Goal: Use online tool/utility: Utilize a website feature to perform a specific function

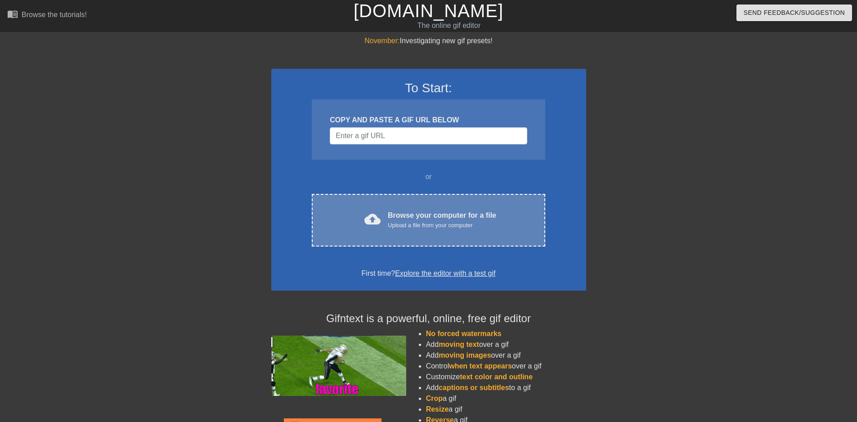
click at [416, 218] on div "Browse your computer for a file Upload a file from your computer" at bounding box center [442, 220] width 108 height 20
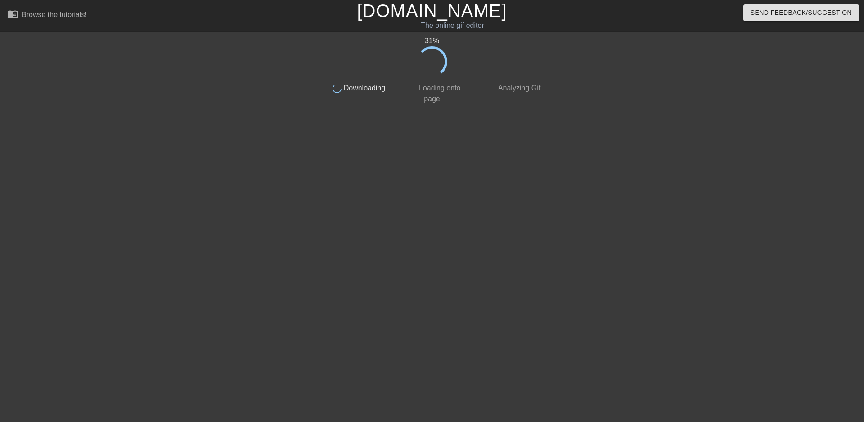
click at [453, 150] on div "31 % done Downloading done Loading onto page done Analyzing Gif" at bounding box center [432, 171] width 226 height 270
click at [501, 270] on div "37 % done Downloading done Loading onto page done Analyzing Gif" at bounding box center [432, 171] width 226 height 270
click at [392, 150] on div "42 % done Downloading done Loading onto page done Analyzing Gif" at bounding box center [432, 171] width 226 height 270
click at [194, 165] on div at bounding box center [240, 171] width 135 height 270
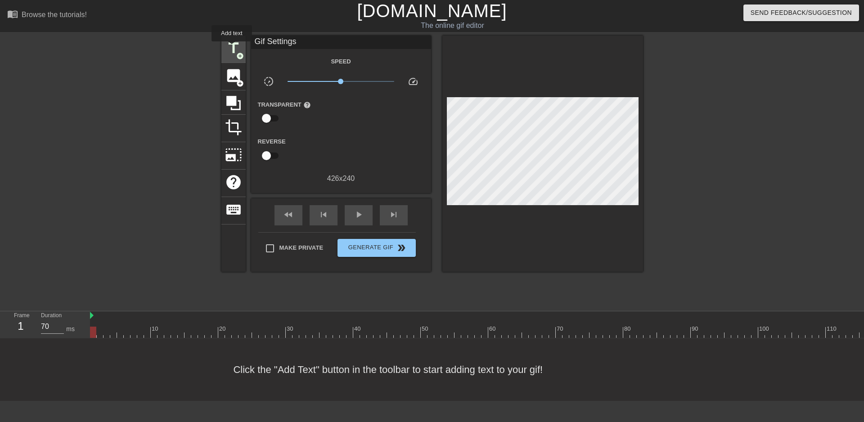
click at [232, 48] on span "title" at bounding box center [233, 48] width 17 height 17
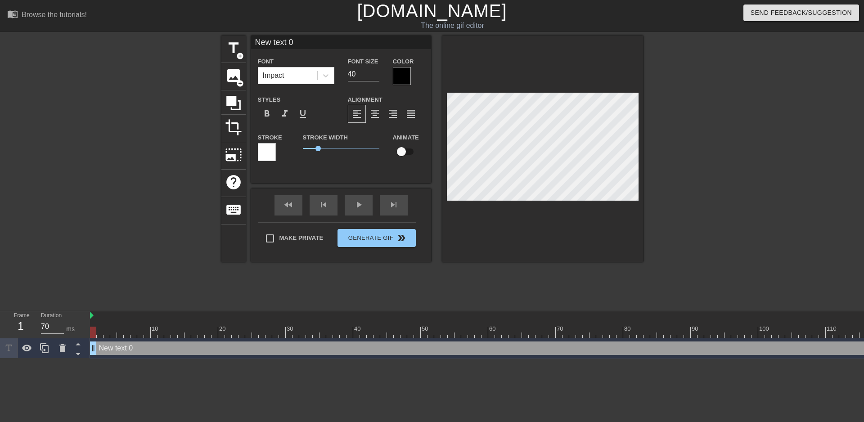
scroll to position [1, 1]
type input "g"
type textarea "g"
type input "go"
type textarea "go"
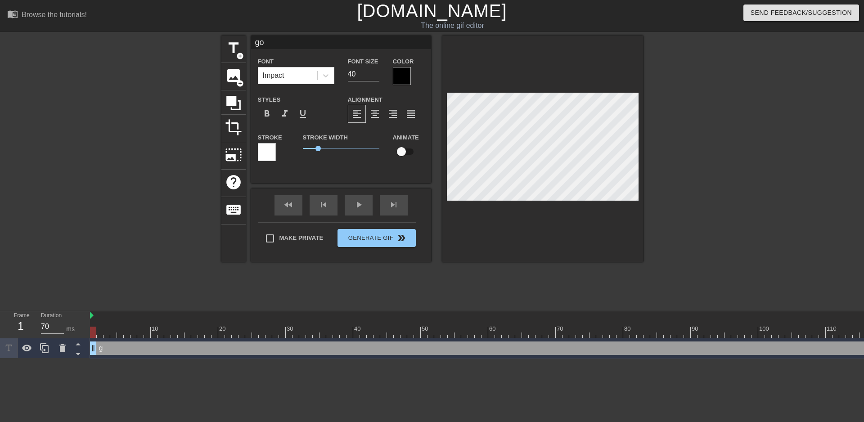
type input "gor"
type textarea "gor"
type input "[PERSON_NAME]"
type textarea "[PERSON_NAME]"
click at [241, 49] on span "title" at bounding box center [233, 48] width 17 height 17
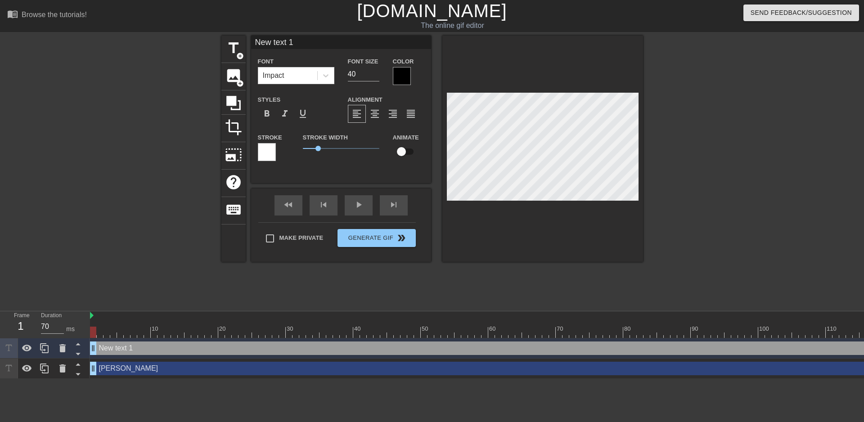
type input "y"
type textarea "y"
type input "ya"
type textarea "ya"
type input "yay"
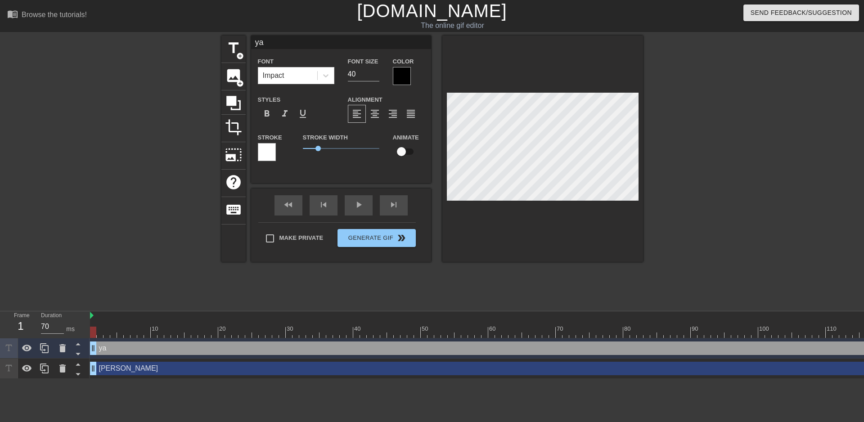
type textarea "yay"
type input "yaya"
type textarea "yaya"
click at [351, 201] on div "fast_rewind skip_previous play_arrow skip_next" at bounding box center [341, 205] width 147 height 34
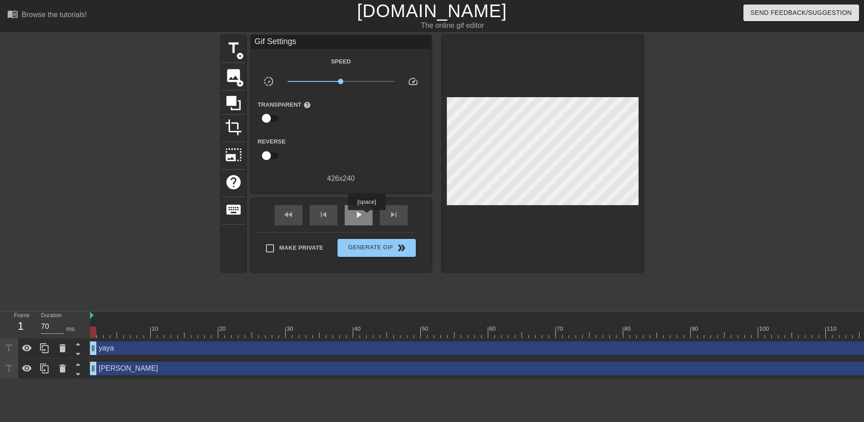
click at [365, 216] on div "play_arrow" at bounding box center [359, 215] width 28 height 20
type input "70"
click at [393, 248] on span "Generate Gif double_arrow" at bounding box center [376, 247] width 71 height 11
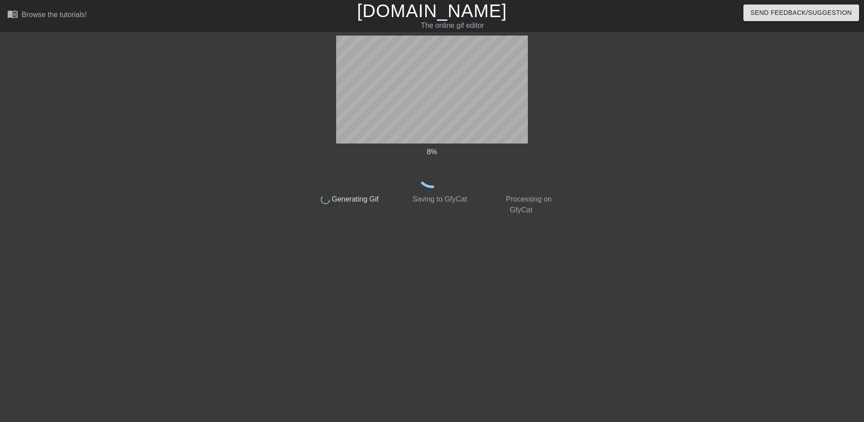
click at [650, 222] on div at bounding box center [636, 171] width 135 height 270
click at [586, 153] on div at bounding box center [636, 171] width 135 height 270
click at [402, 234] on div "24 % done Generating Gif done Saving to GfyCat done Processing on GfyCat title …" at bounding box center [432, 171] width 254 height 270
click at [617, 237] on div at bounding box center [636, 171] width 135 height 270
click at [688, 257] on div at bounding box center [636, 171] width 135 height 270
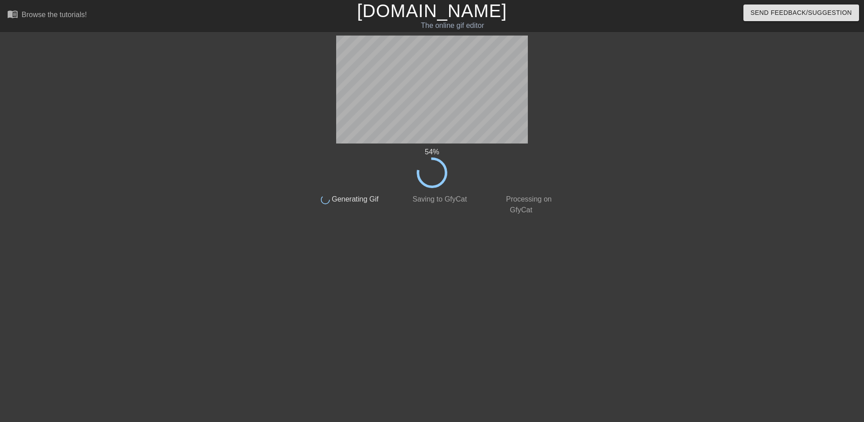
click at [448, 227] on div "54 % done Generating Gif done Saving to GfyCat done Processing on GfyCat title …" at bounding box center [432, 171] width 254 height 270
click at [552, 186] on div "66 %" at bounding box center [432, 167] width 254 height 41
click at [661, 309] on html "menu_book Browse the tutorials! [DOMAIN_NAME] The online gif editor Send Feedba…" at bounding box center [432, 154] width 864 height 309
click at [715, 220] on div "83 % done Generating Gif done Saving to GfyCat done Processing on GfyCat title …" at bounding box center [432, 171] width 864 height 270
click at [515, 301] on div "93 % done Generating Gif done Saving to GfyCat done Processing on GfyCat title …" at bounding box center [432, 171] width 254 height 270
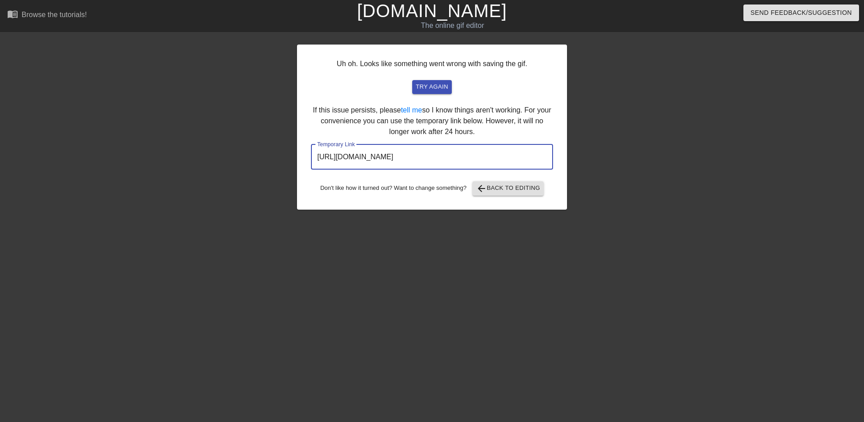
drag, startPoint x: 514, startPoint y: 152, endPoint x: 278, endPoint y: 164, distance: 236.4
click at [278, 164] on div "Uh oh. Looks like something went wrong with saving the gif. try again If this i…" at bounding box center [432, 171] width 864 height 270
